Goal: Transaction & Acquisition: Download file/media

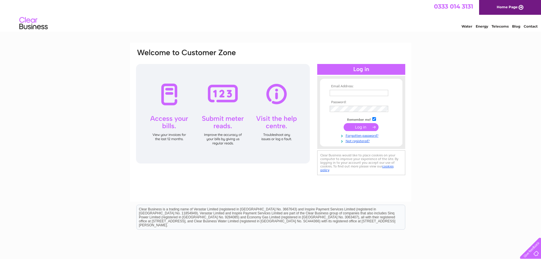
type input "christine@wasing.co.uk"
click at [357, 125] on input "submit" at bounding box center [361, 127] width 35 height 8
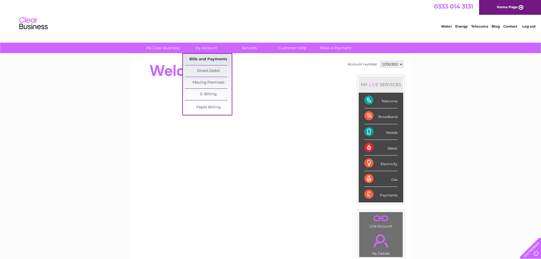
click at [213, 57] on link "Bills and Payments" at bounding box center [208, 59] width 47 height 11
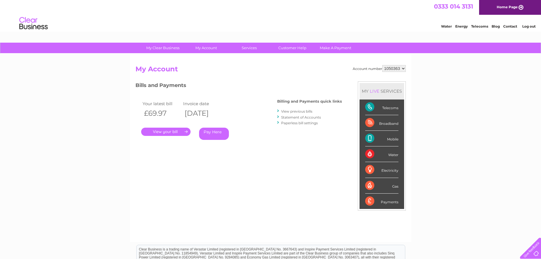
click at [175, 131] on link "." at bounding box center [165, 132] width 49 height 8
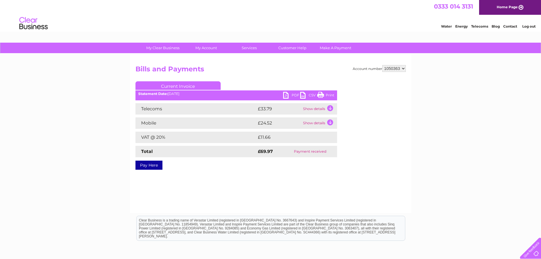
click at [400, 68] on select "1050363 1061779" at bounding box center [395, 68] width 24 height 7
select select "1061779"
click at [383, 65] on select "1050363 1061779" at bounding box center [395, 68] width 24 height 7
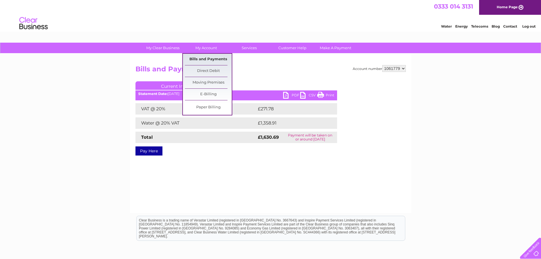
click at [213, 57] on link "Bills and Payments" at bounding box center [208, 59] width 47 height 11
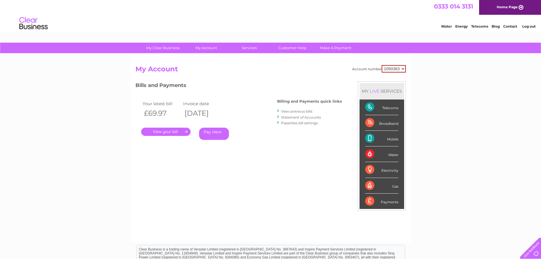
click at [301, 110] on link "View previous bills" at bounding box center [296, 111] width 31 height 4
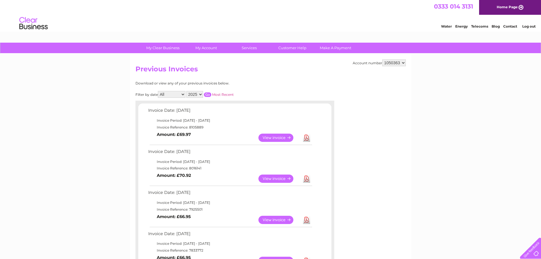
click at [398, 63] on select "1050363 1061779" at bounding box center [395, 62] width 24 height 7
select select "1061779"
click at [383, 59] on select "1050363 1061779" at bounding box center [395, 62] width 24 height 7
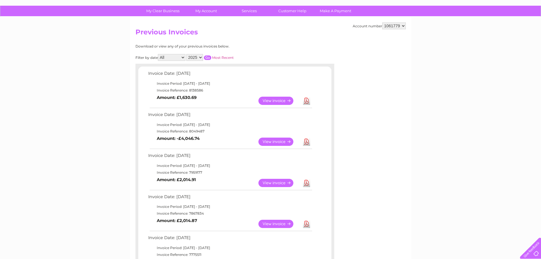
scroll to position [85, 0]
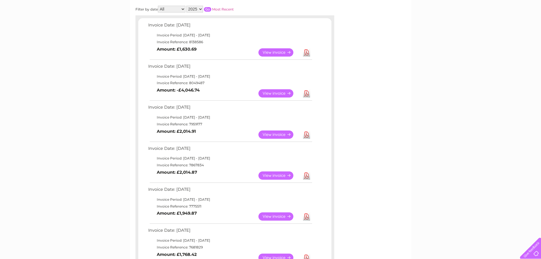
click at [306, 93] on link "Download" at bounding box center [306, 93] width 7 height 8
click at [309, 54] on link "Download" at bounding box center [306, 52] width 7 height 8
click at [86, 120] on div "My Clear Business Login Details My Details My Preferences Link Account My Accou…" at bounding box center [270, 256] width 541 height 598
